Goal: Browse casually: Explore the website without a specific task or goal

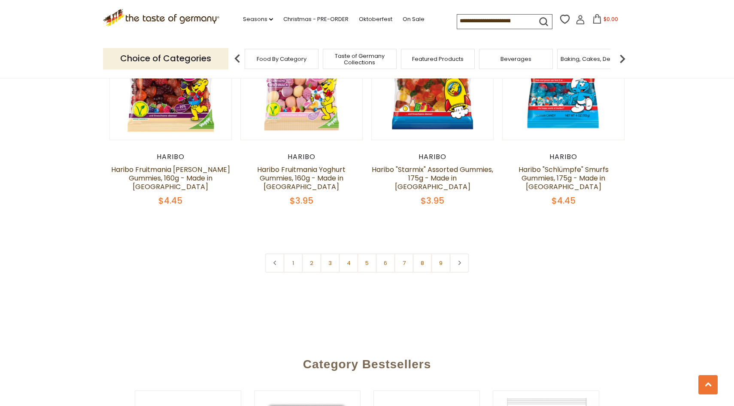
scroll to position [2107, 0]
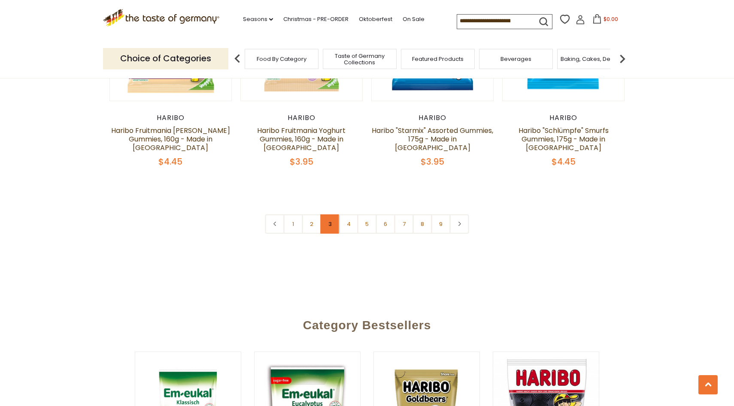
click at [333, 215] on link "3" at bounding box center [330, 224] width 19 height 19
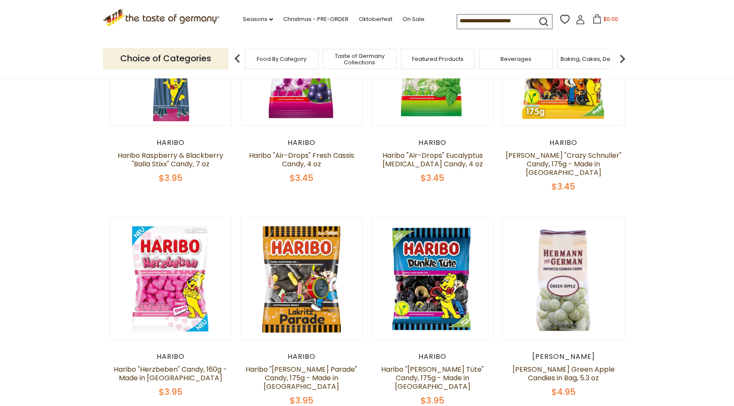
scroll to position [318, 0]
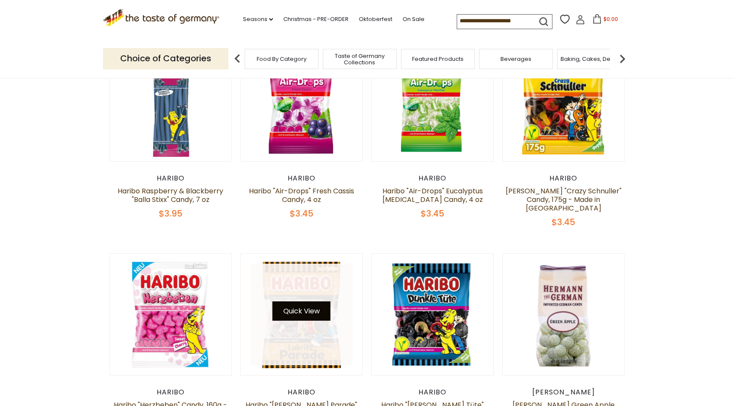
click at [297, 305] on button "Quick View" at bounding box center [301, 311] width 58 height 19
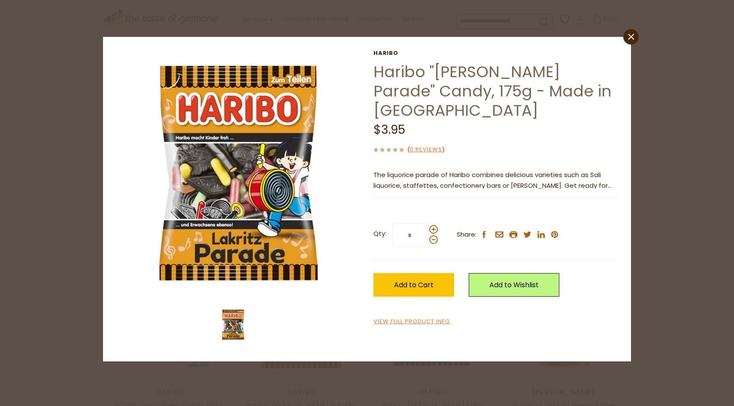
click at [623, 44] on section "Haribo Haribo "Lakritz Parade" Candy, 175g - Made in Germany $3.95 ( 0 Reviews …" at bounding box center [366, 199] width 515 height 312
click at [632, 36] on icon "close" at bounding box center [631, 36] width 6 height 6
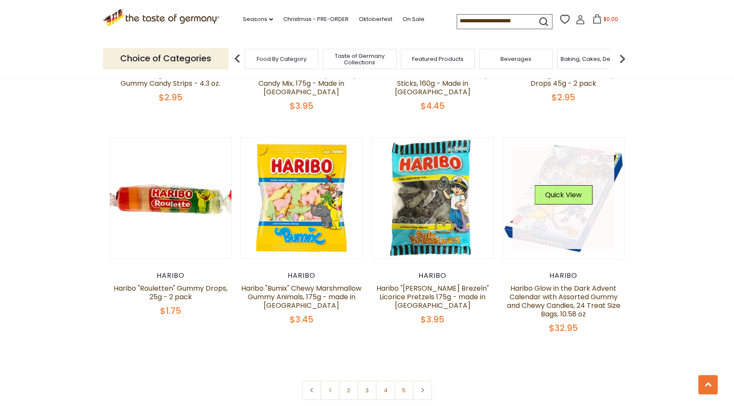
scroll to position [1711, 0]
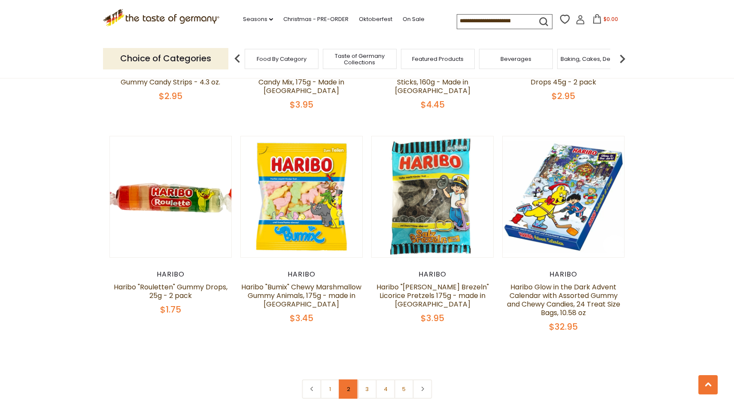
click at [351, 380] on link "2" at bounding box center [348, 389] width 19 height 19
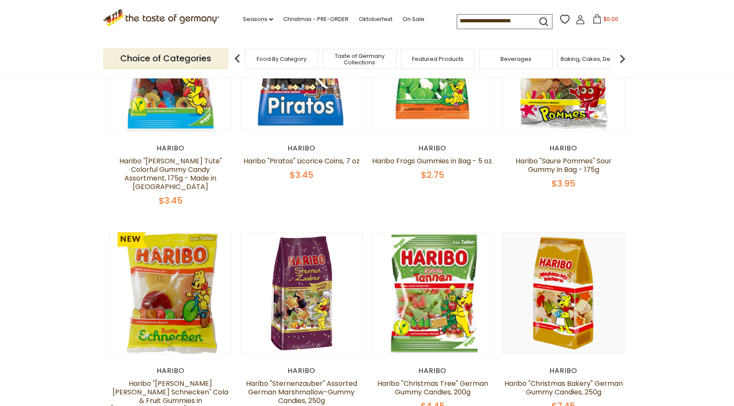
scroll to position [350, 0]
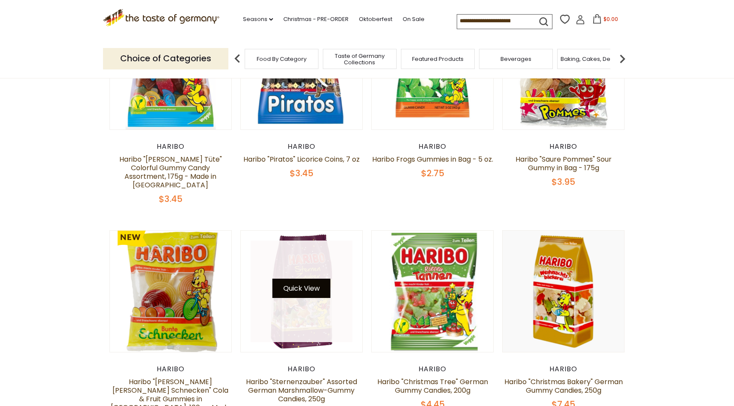
click at [315, 279] on button "Quick View" at bounding box center [301, 288] width 58 height 19
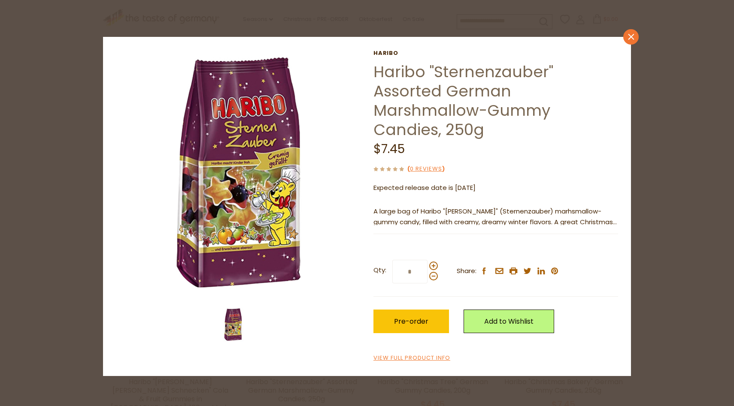
click at [629, 41] on link "close" at bounding box center [630, 36] width 15 height 15
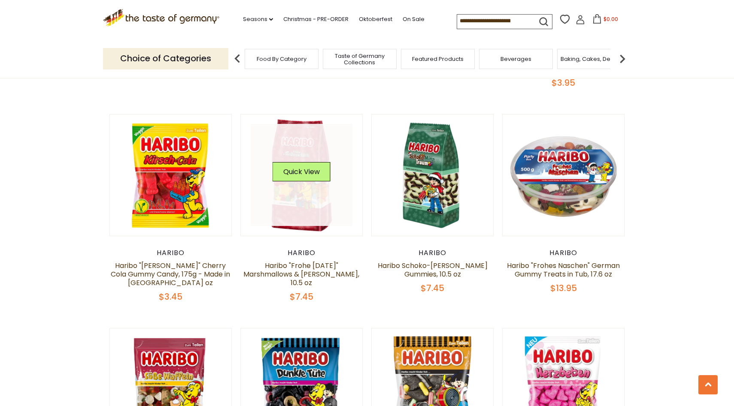
scroll to position [874, 0]
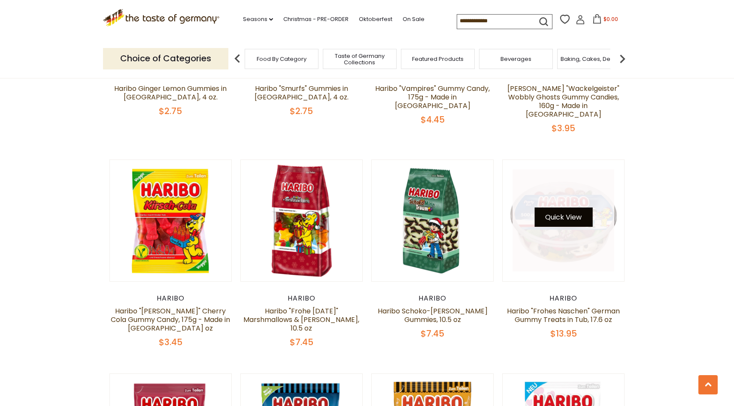
click at [587, 208] on button "Quick View" at bounding box center [563, 217] width 58 height 19
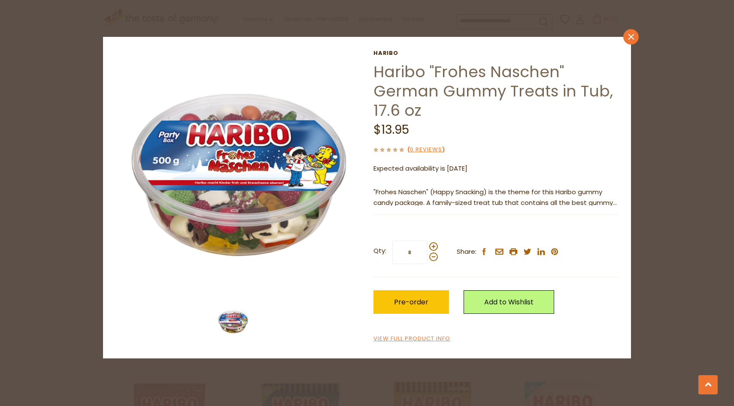
click at [634, 34] on link "close" at bounding box center [630, 36] width 15 height 15
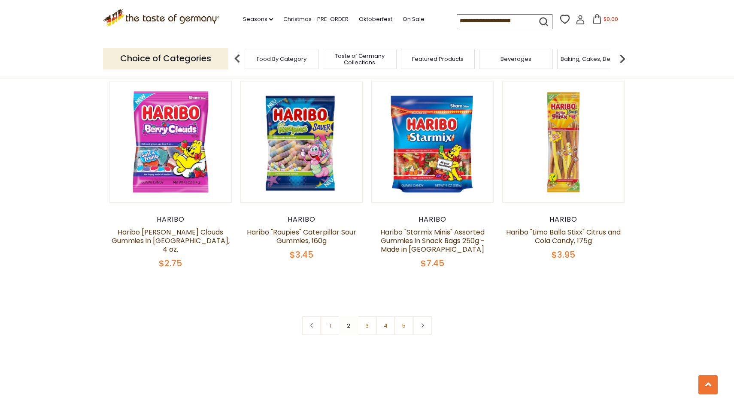
scroll to position [1922, 0]
